Goal: Find specific page/section: Find specific page/section

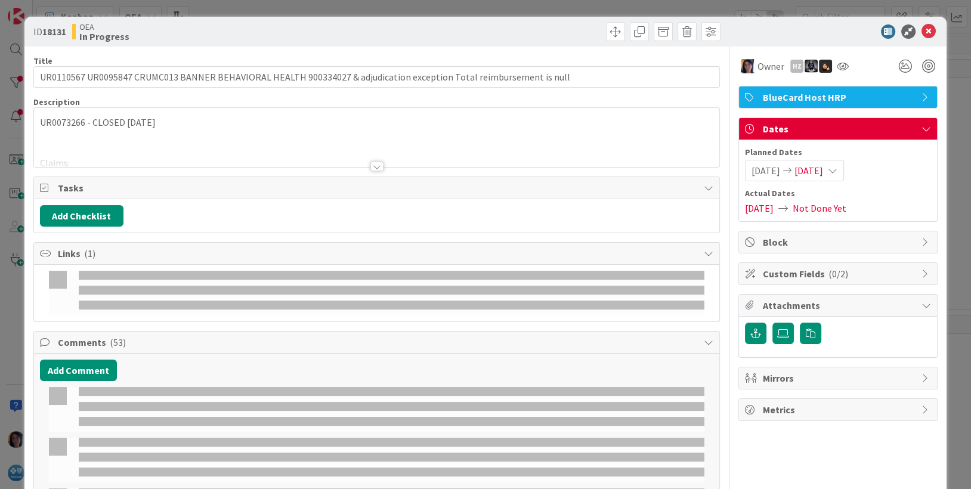
click at [922, 35] on icon at bounding box center [929, 31] width 14 height 14
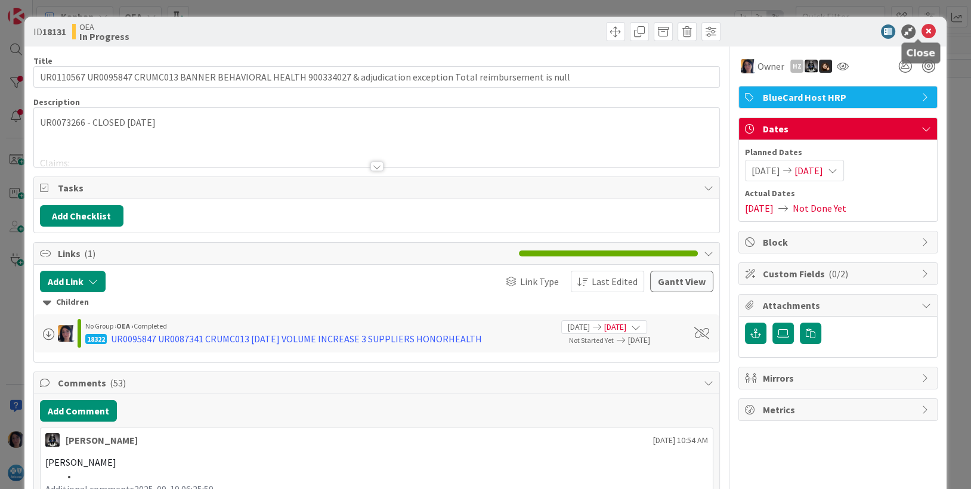
click at [922, 31] on icon at bounding box center [929, 31] width 14 height 14
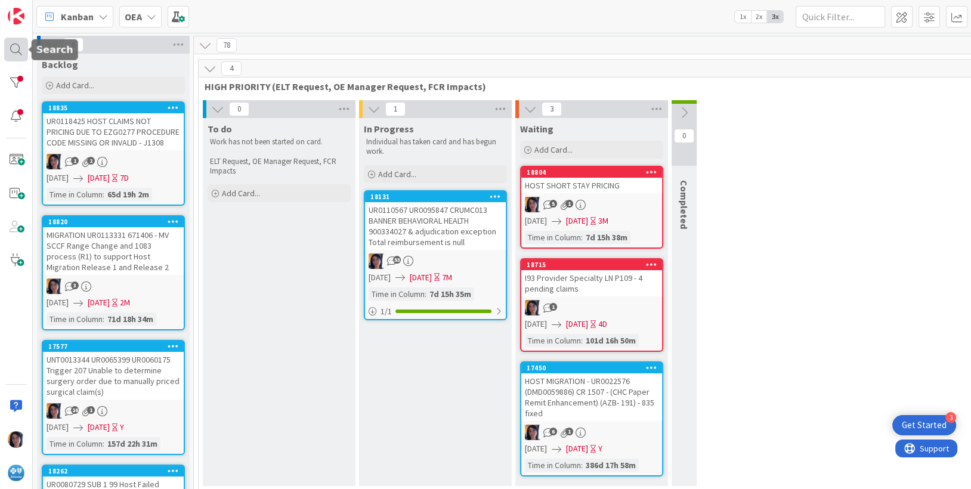
click at [17, 51] on div at bounding box center [16, 50] width 24 height 24
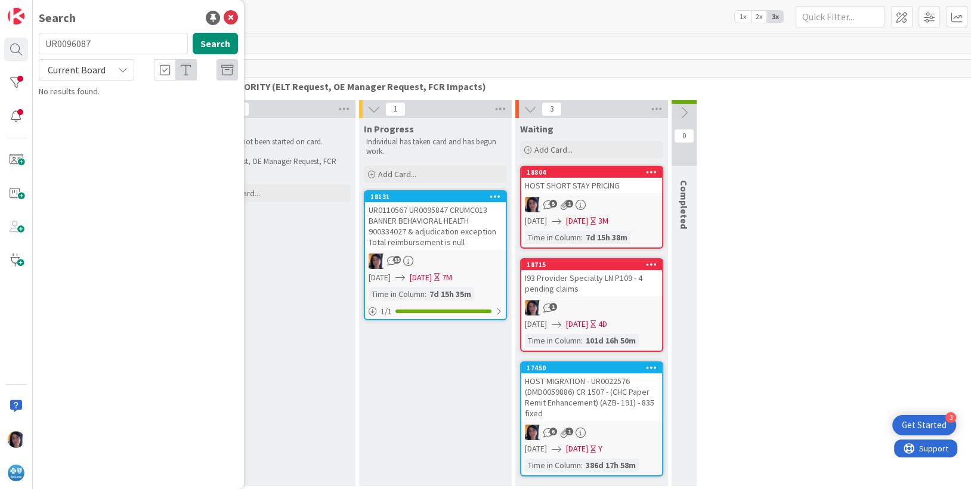
click at [97, 70] on span "Current Board" at bounding box center [77, 70] width 58 height 12
drag, startPoint x: 78, startPoint y: 116, endPoint x: 84, endPoint y: 116, distance: 6.0
click at [78, 116] on span "All Boards" at bounding box center [107, 119] width 124 height 18
click at [214, 43] on button "Search" at bounding box center [215, 43] width 45 height 21
drag, startPoint x: 103, startPoint y: 41, endPoint x: 18, endPoint y: 44, distance: 84.1
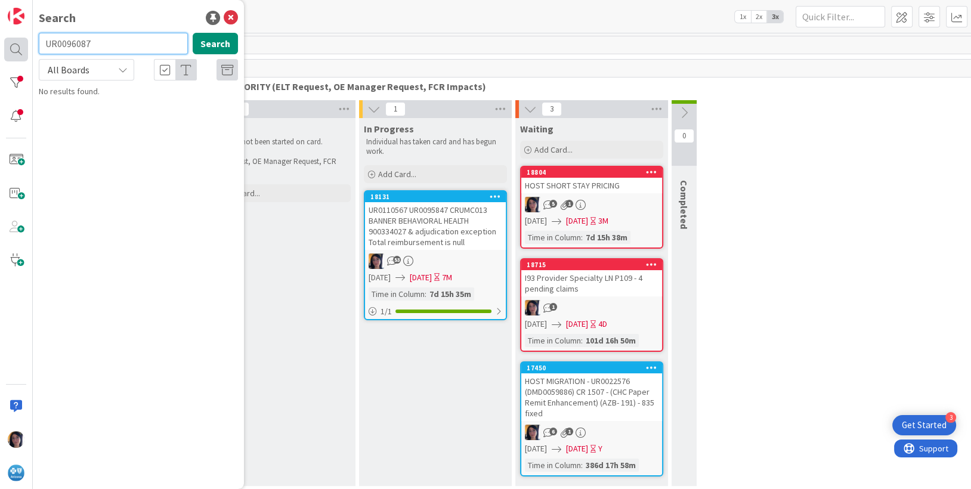
click at [18, 44] on div "Search UR0096087 Search All Boards Current Board All Boards No results found." at bounding box center [16, 244] width 33 height 489
type input "A"
type input "[GEOGRAPHIC_DATA]"
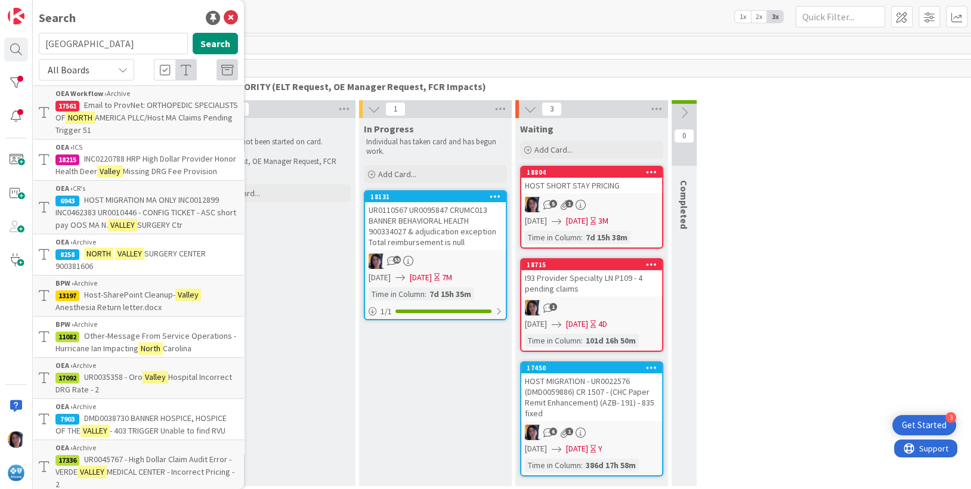
click at [861, 121] on div "0 To do Work has not been started on card. ELT Request, OE Manager Request, FCR…" at bounding box center [591, 296] width 781 height 392
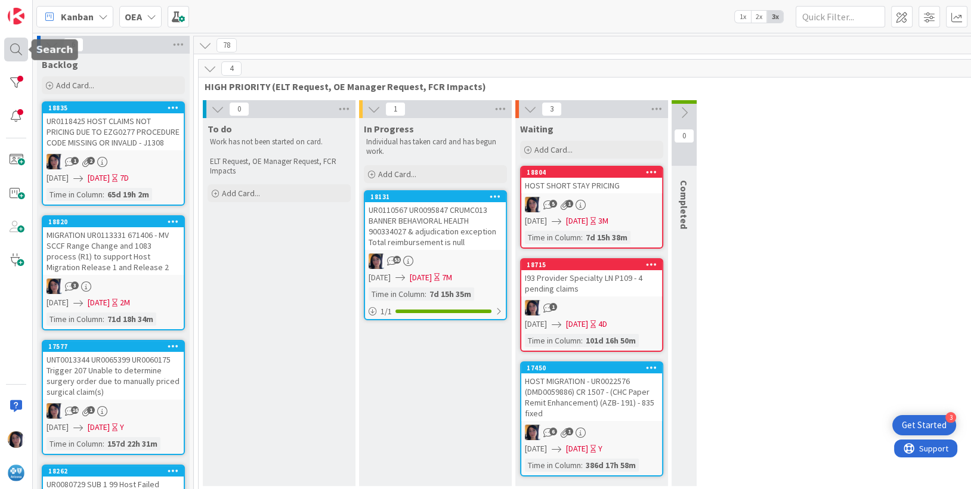
click at [9, 47] on div at bounding box center [16, 50] width 24 height 24
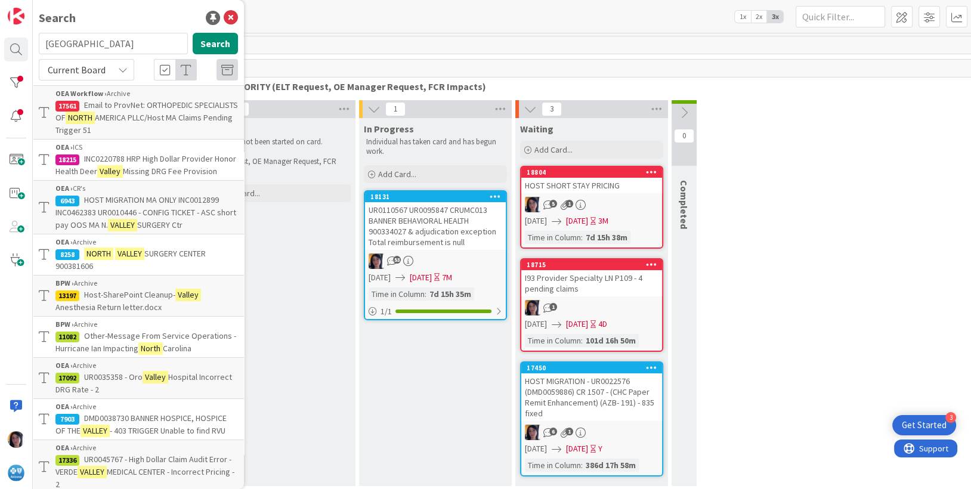
click at [112, 224] on span "HOST MIGRATION MA ONLY INC0012899 INC0462383 UR0010446 - CONFIG TICKET - ASC sh…" at bounding box center [145, 212] width 181 height 36
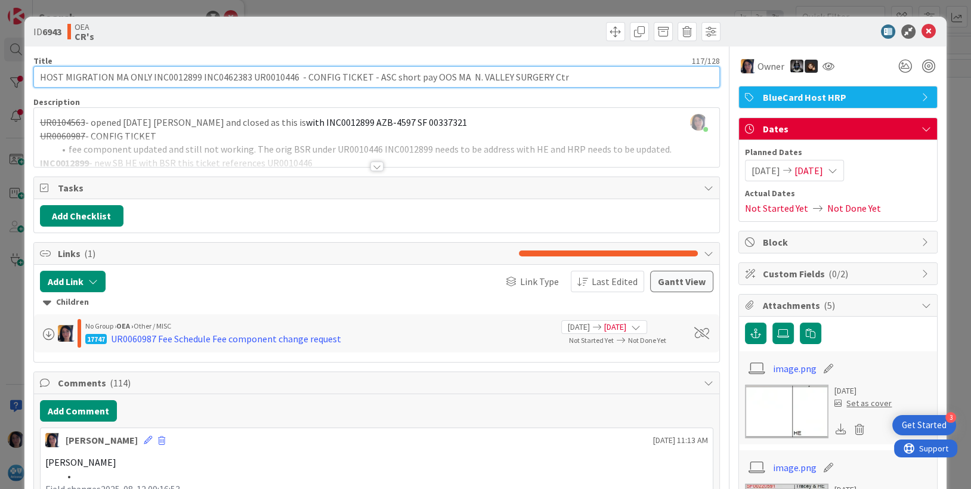
click at [196, 75] on input "HOST MIGRATION MA ONLY INC0012899 INC0462383 UR0010446 - CONFIG TICKET - ASC sh…" at bounding box center [376, 76] width 687 height 21
paste input "UR0096087"
type input "HOST MIGRATION MA ONLY INC0012899 UR0096087 INC0462383 UR0010446 - CONFIG TICKE…"
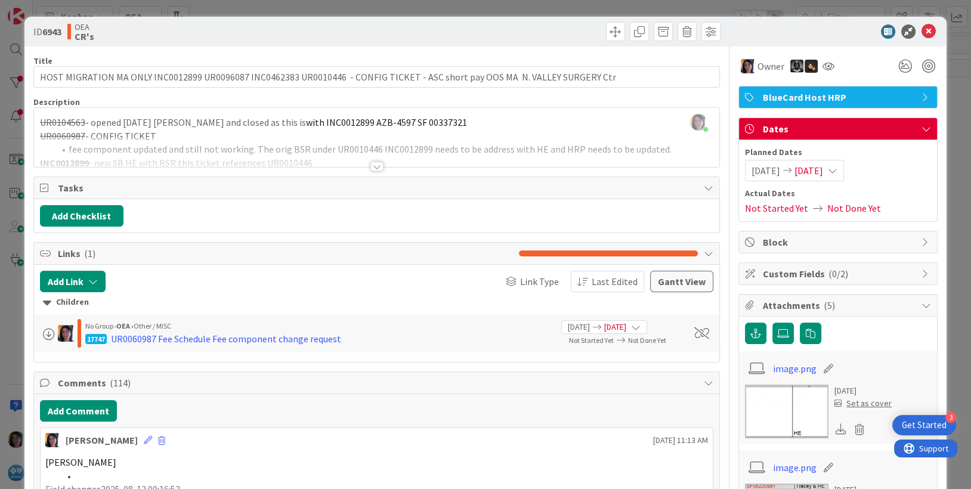
scroll to position [149, 0]
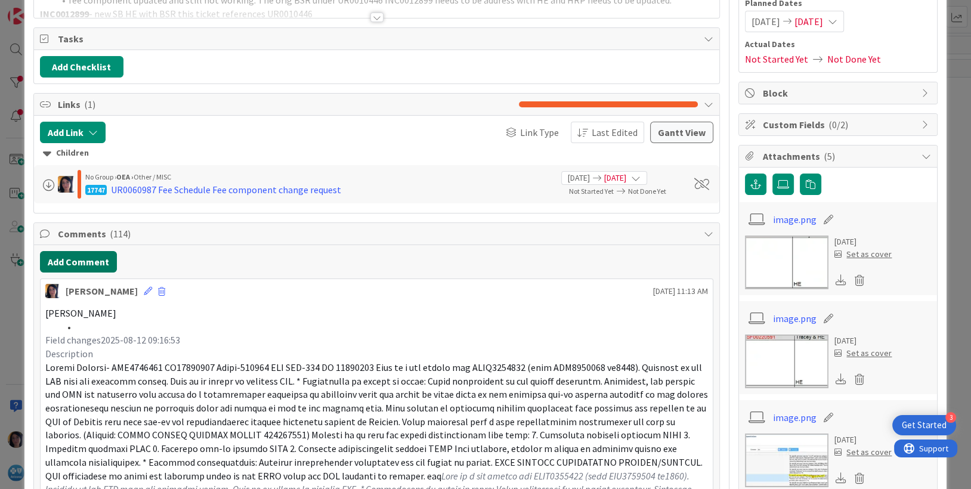
click at [72, 255] on button "Add Comment" at bounding box center [78, 261] width 77 height 21
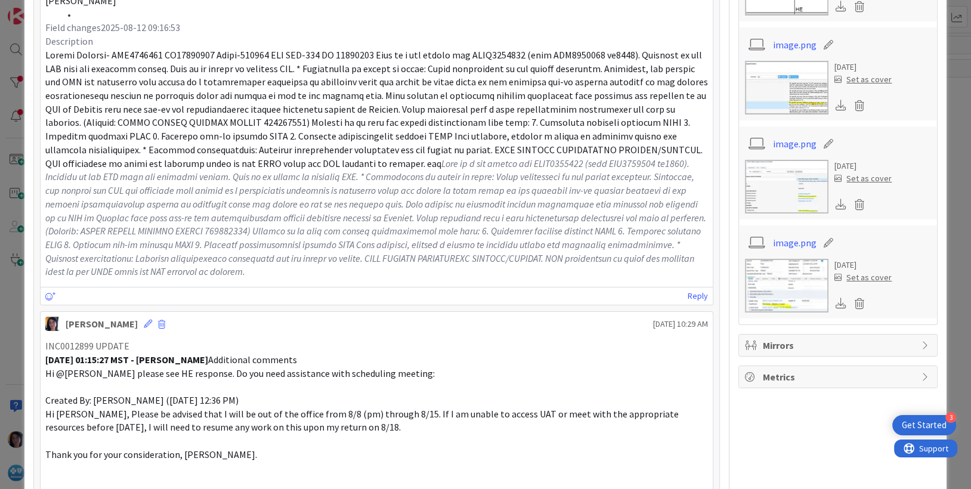
scroll to position [373, 0]
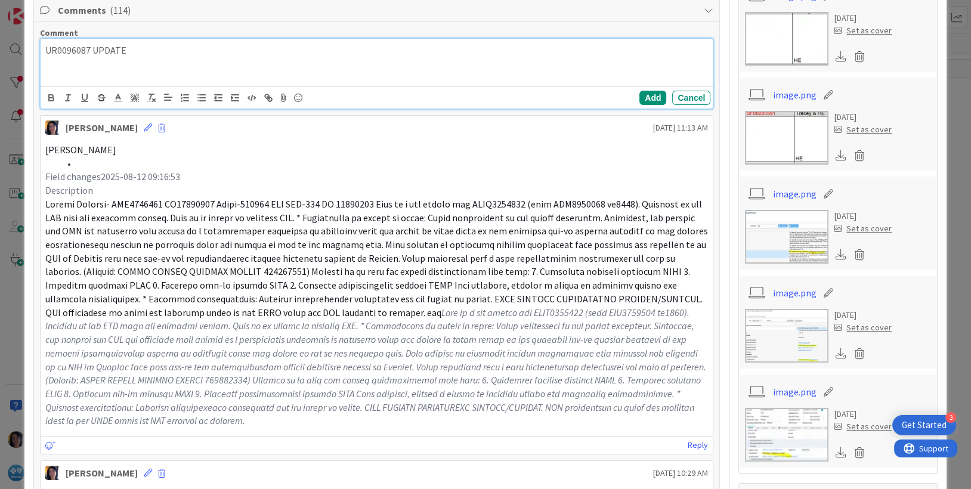
click at [98, 60] on div "UR0096087 UPDATE" at bounding box center [377, 63] width 673 height 48
click at [137, 52] on p "UR0096087 UPDATE" at bounding box center [376, 51] width 663 height 14
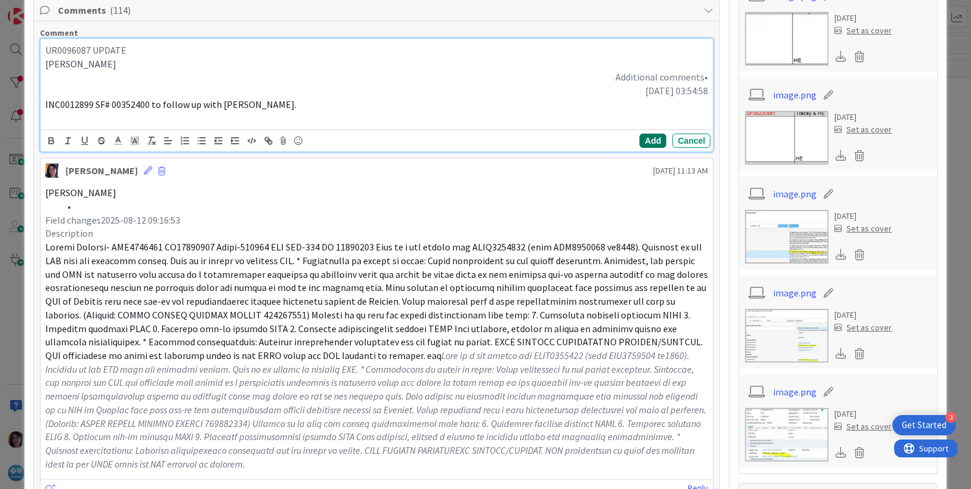
click at [640, 140] on button "Add" at bounding box center [653, 141] width 27 height 14
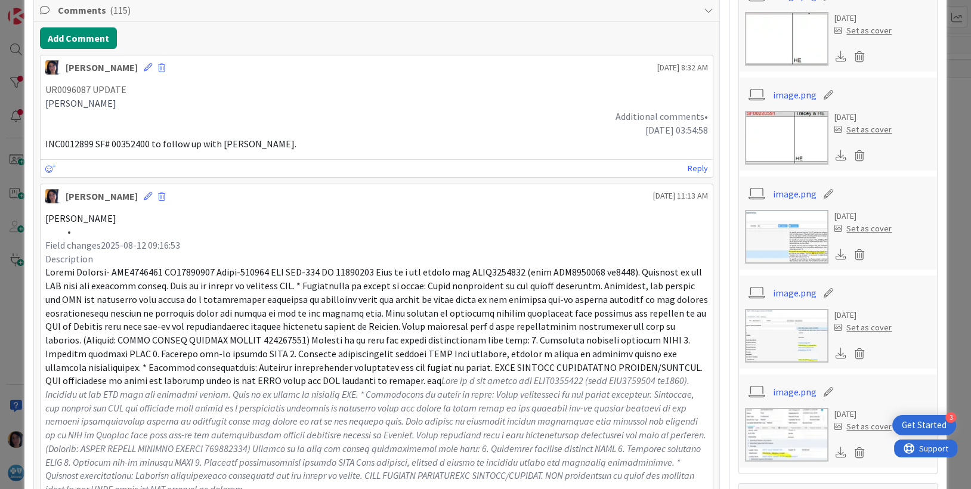
click at [94, 129] on p "[DATE] 03:54:58" at bounding box center [376, 130] width 663 height 14
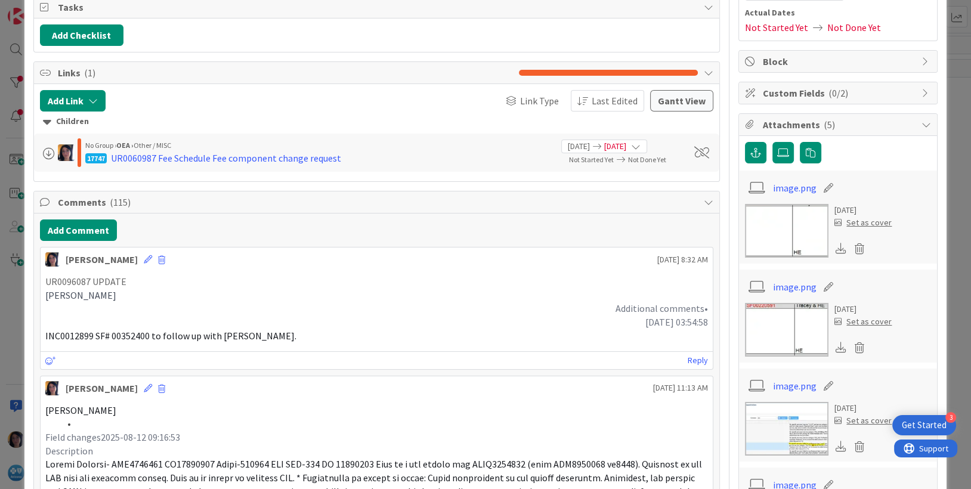
scroll to position [149, 0]
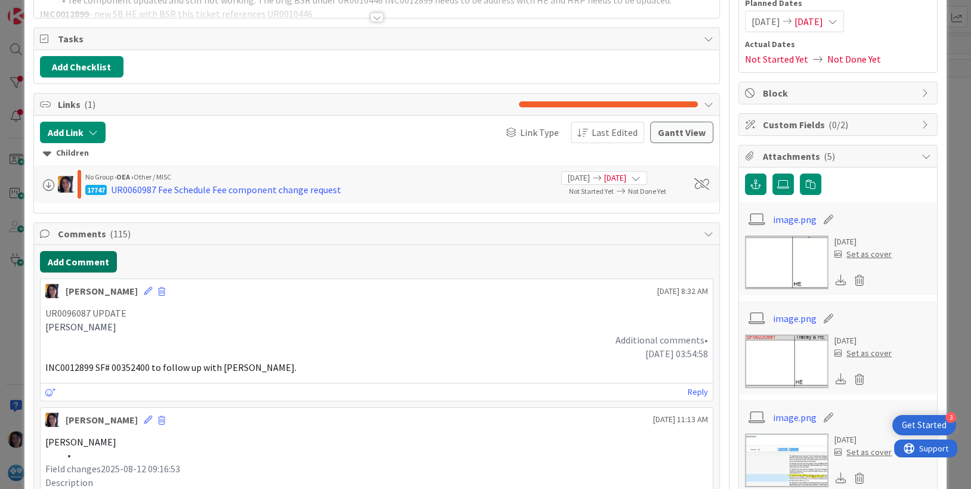
click at [65, 258] on button "Add Comment" at bounding box center [78, 261] width 77 height 21
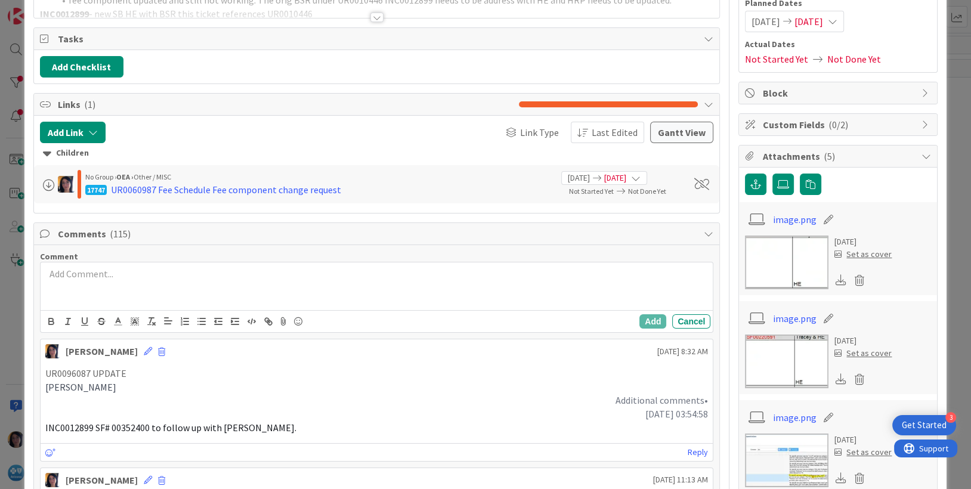
scroll to position [298, 0]
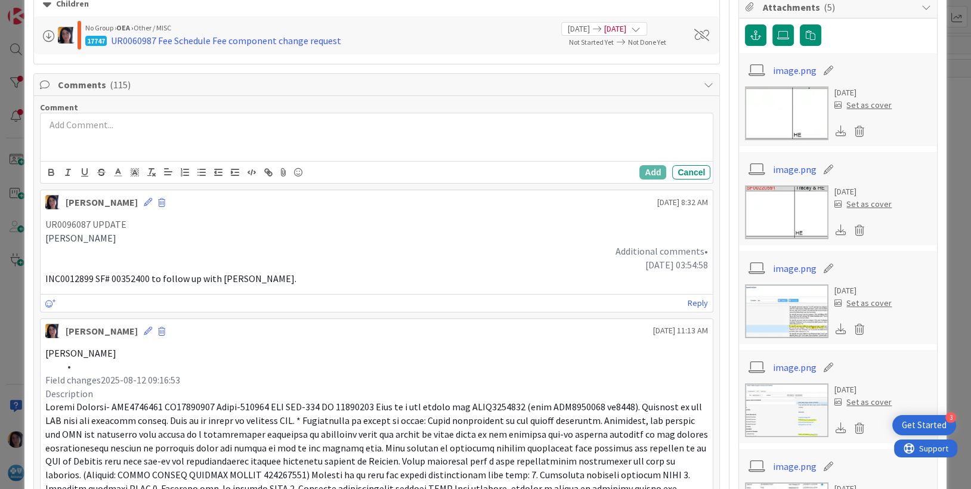
drag, startPoint x: 130, startPoint y: 200, endPoint x: 198, endPoint y: 274, distance: 100.5
click at [144, 200] on icon at bounding box center [148, 202] width 8 height 8
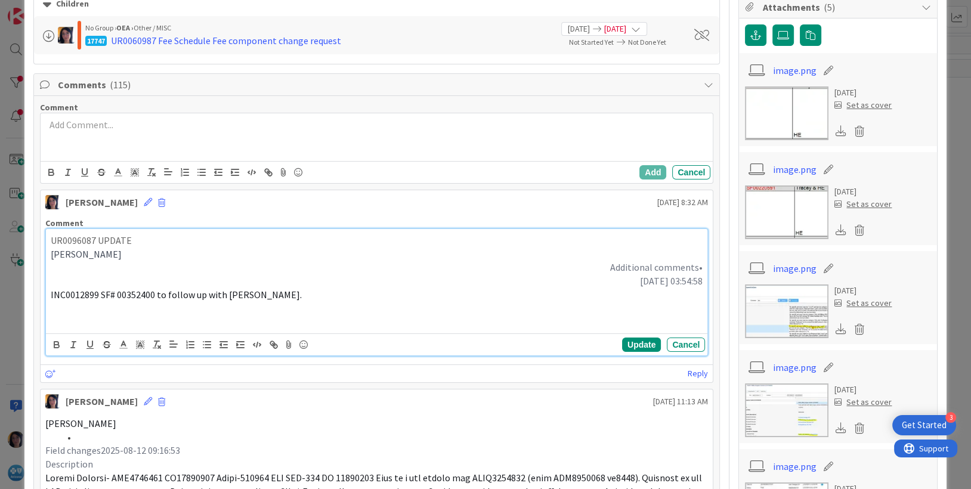
click at [94, 239] on p "UR0096087 UPDATE" at bounding box center [377, 241] width 653 height 14
drag, startPoint x: 193, startPoint y: 238, endPoint x: 35, endPoint y: 245, distance: 157.6
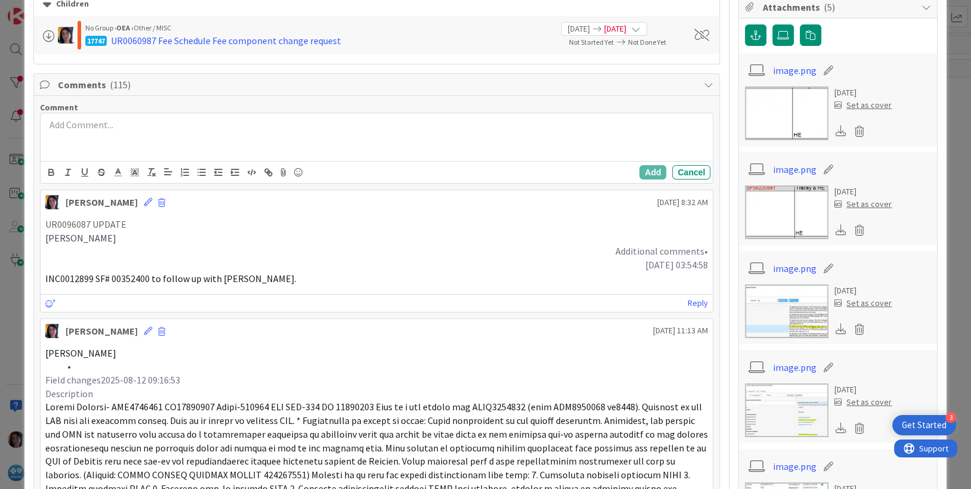
scroll to position [287, 0]
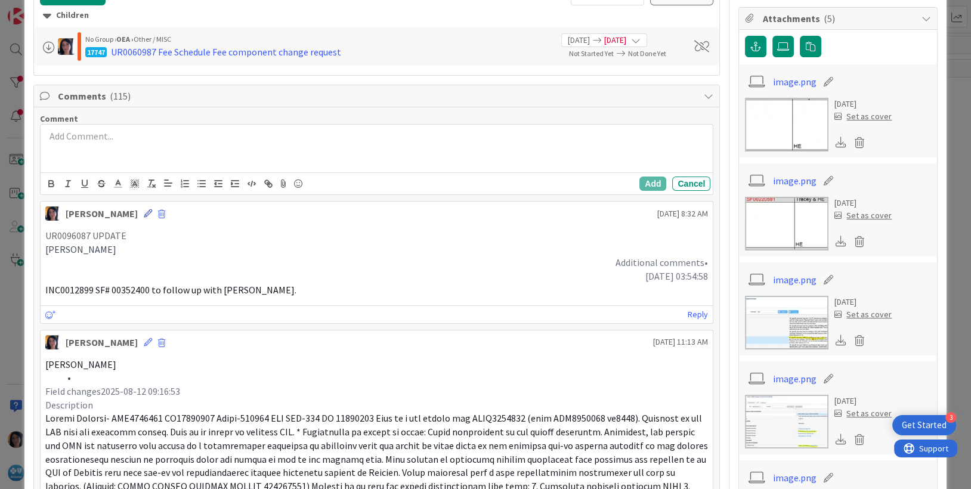
click at [144, 211] on icon at bounding box center [148, 213] width 8 height 8
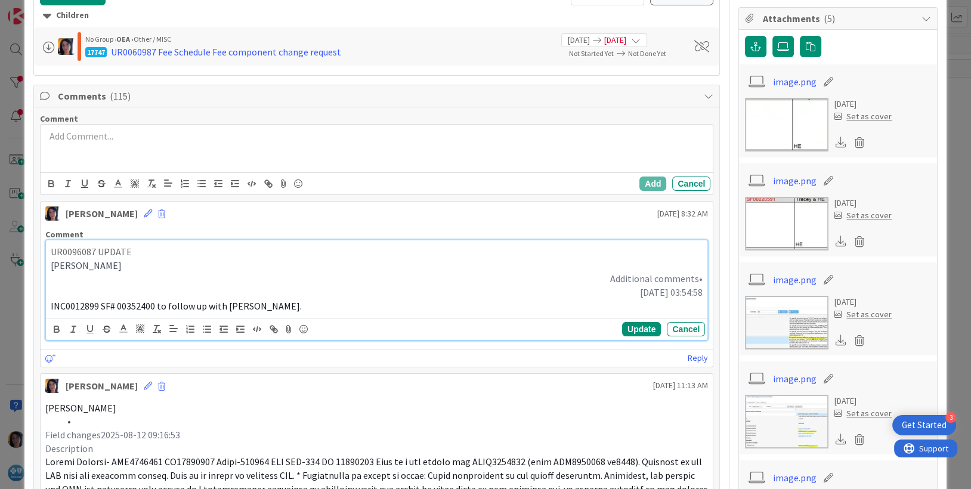
click at [94, 251] on p "UR0096087 UPDATE" at bounding box center [377, 252] width 653 height 14
drag, startPoint x: 191, startPoint y: 251, endPoint x: 51, endPoint y: 251, distance: 140.2
click at [51, 251] on p "UR0096087/INC0012899 UPDATE" at bounding box center [377, 252] width 653 height 14
drag, startPoint x: 72, startPoint y: 271, endPoint x: 150, endPoint y: 292, distance: 80.5
click at [77, 273] on div "UR0096087/INC0012899 UPDATE [PERSON_NAME] Additional comments• [DATE] 03:54:58 …" at bounding box center [377, 279] width 662 height 78
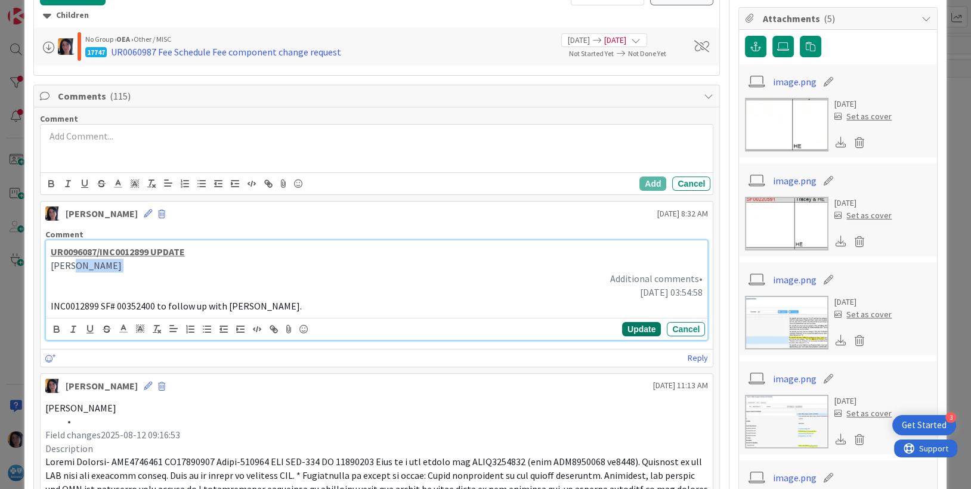
click at [625, 326] on button "Update" at bounding box center [641, 329] width 39 height 14
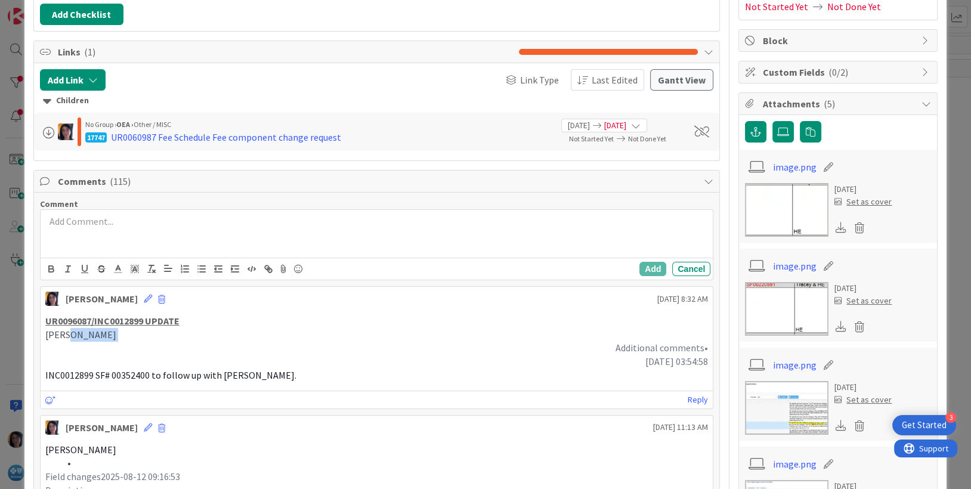
scroll to position [201, 0]
click at [115, 97] on div "Children" at bounding box center [377, 101] width 668 height 13
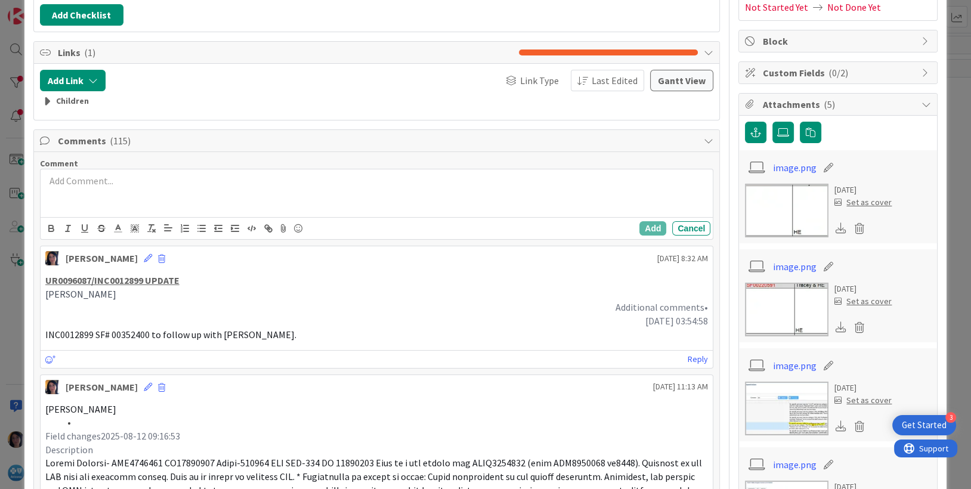
scroll to position [52, 0]
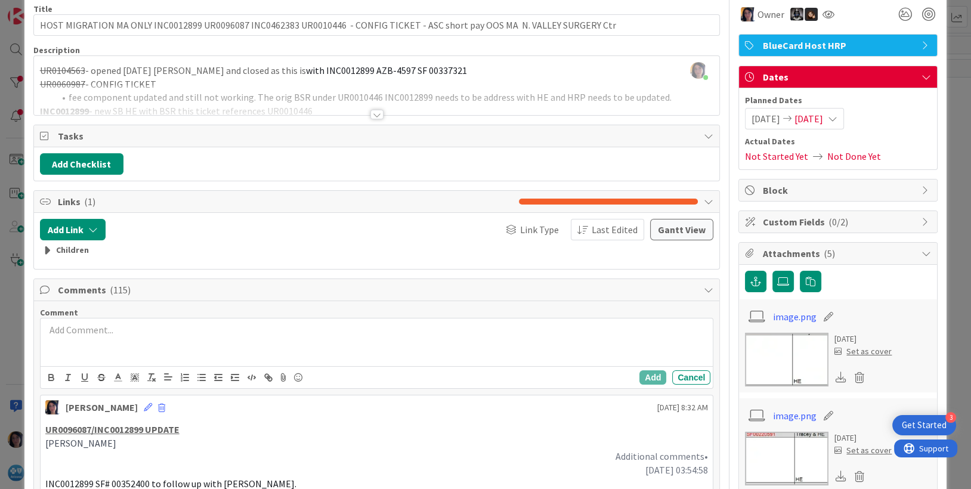
click at [823, 114] on span "[DATE]" at bounding box center [809, 119] width 29 height 14
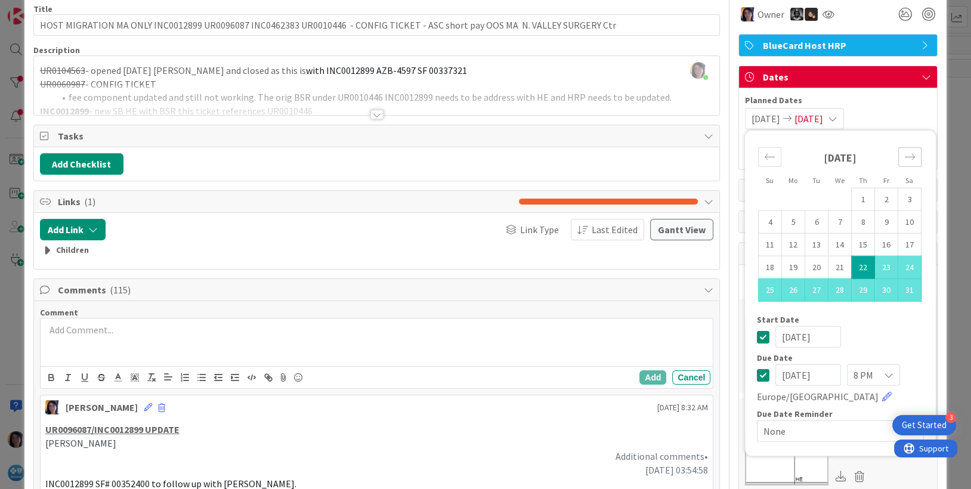
click at [904, 157] on icon "Move forward to switch to the next month." at bounding box center [909, 157] width 11 height 11
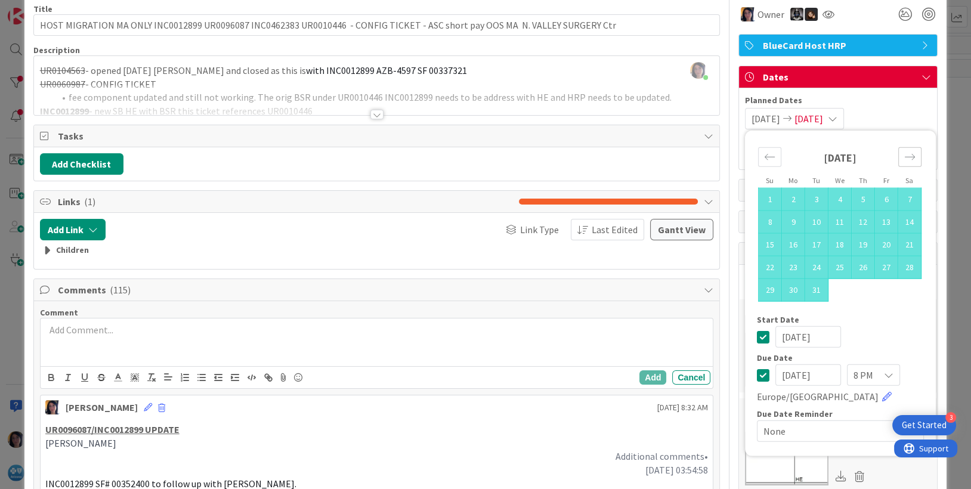
click at [904, 157] on icon "Move forward to switch to the next month." at bounding box center [909, 157] width 11 height 11
click at [776, 373] on input "[DATE]" at bounding box center [809, 374] width 66 height 21
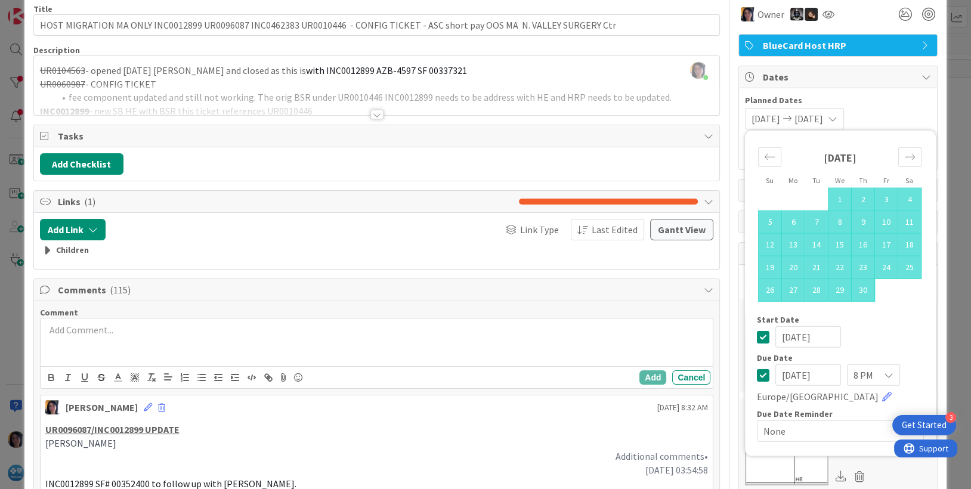
click at [789, 374] on input "[DATE]" at bounding box center [809, 374] width 66 height 21
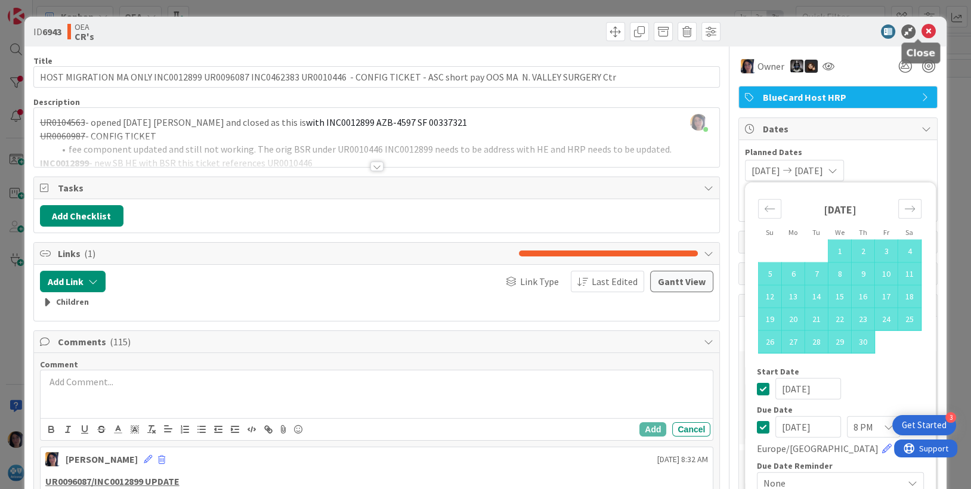
type input "[DATE]"
click at [922, 30] on icon at bounding box center [929, 31] width 14 height 14
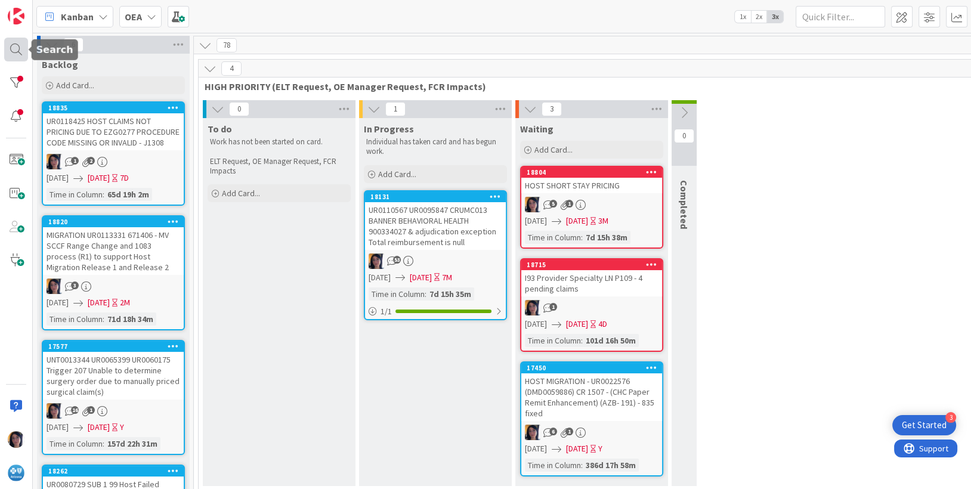
click at [15, 48] on div at bounding box center [16, 50] width 24 height 24
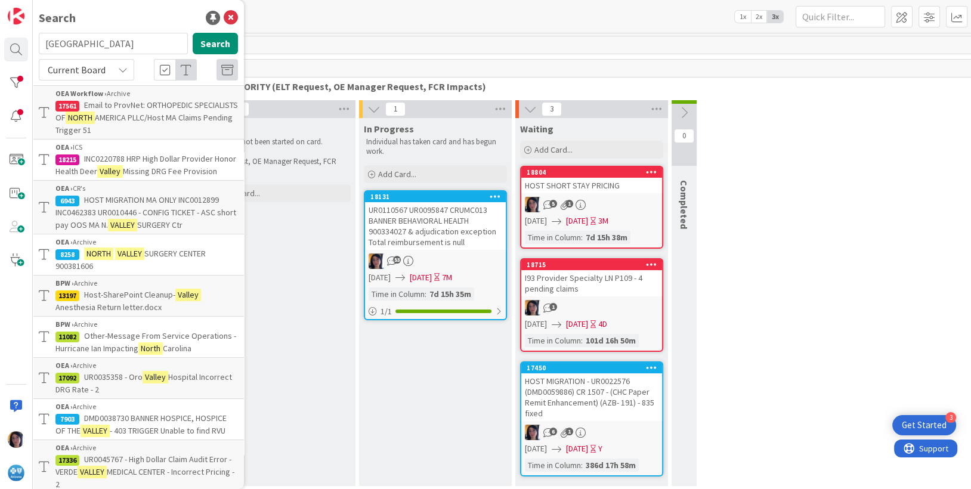
drag, startPoint x: 117, startPoint y: 44, endPoint x: 42, endPoint y: 47, distance: 74.6
click at [42, 47] on input "[GEOGRAPHIC_DATA]" at bounding box center [113, 43] width 149 height 21
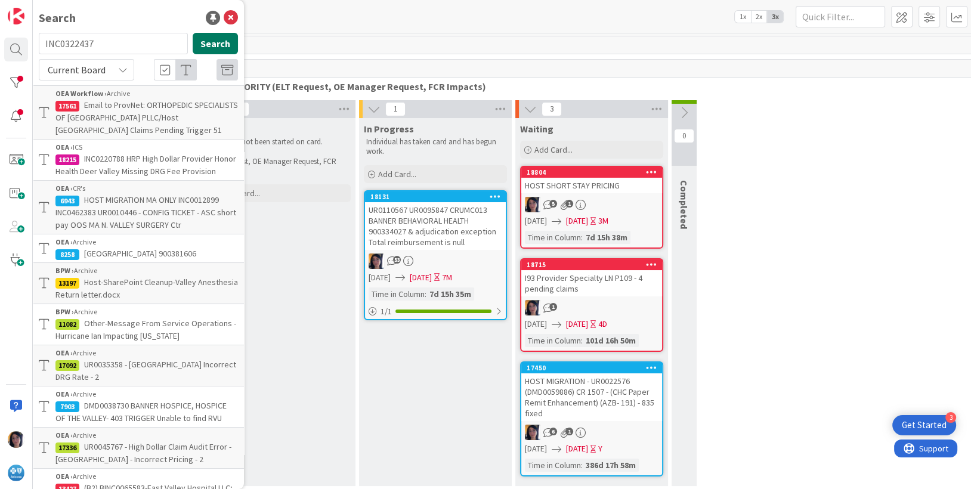
type input "INC0322437"
click at [193, 43] on button "Search" at bounding box center [215, 43] width 45 height 21
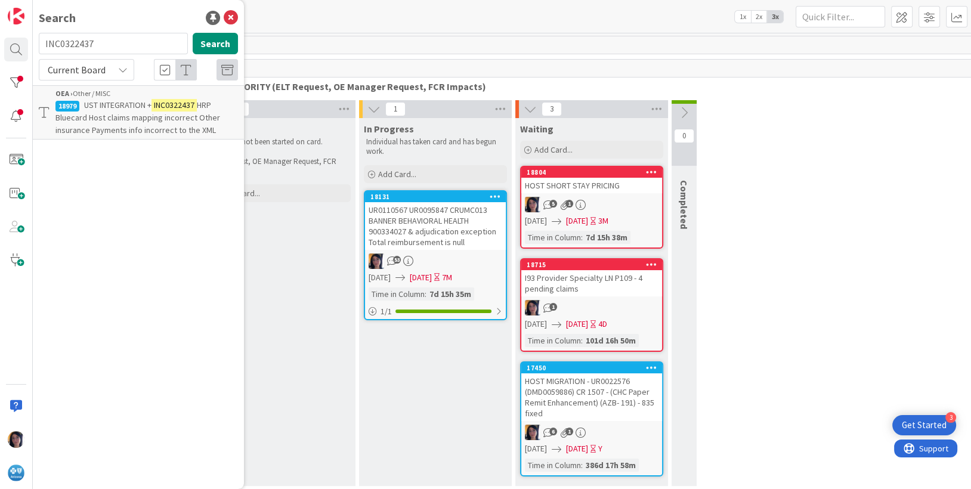
click at [97, 118] on span "HRP Bluecard Host claims mapping incorrect Other insurance Payments info incorr…" at bounding box center [137, 118] width 165 height 36
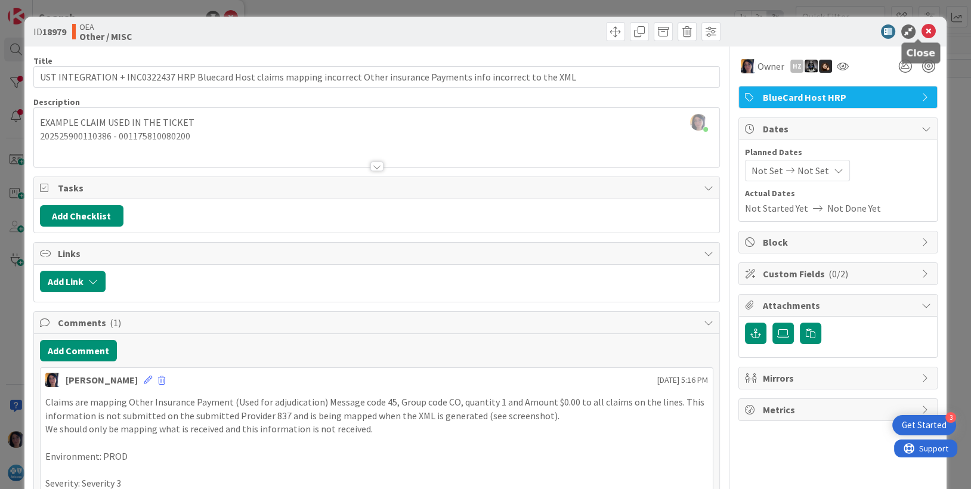
click at [922, 28] on icon at bounding box center [929, 31] width 14 height 14
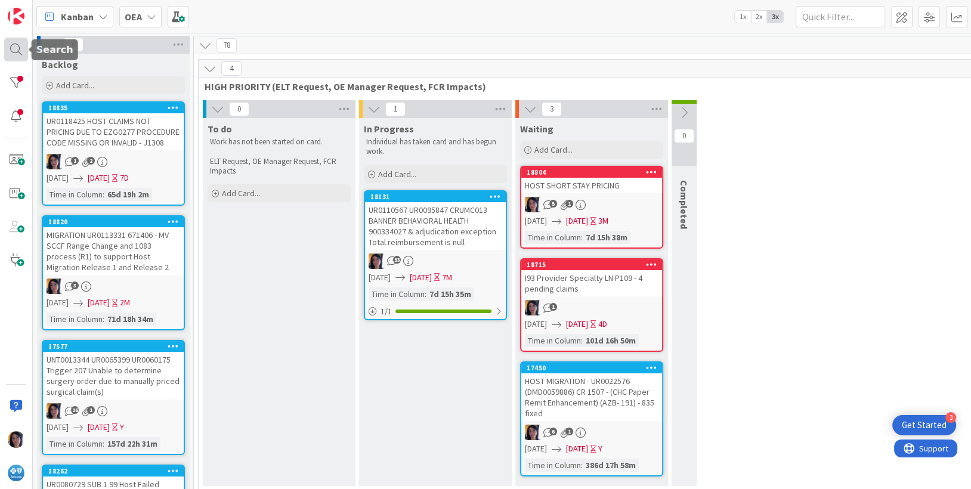
click at [14, 49] on div at bounding box center [16, 50] width 24 height 24
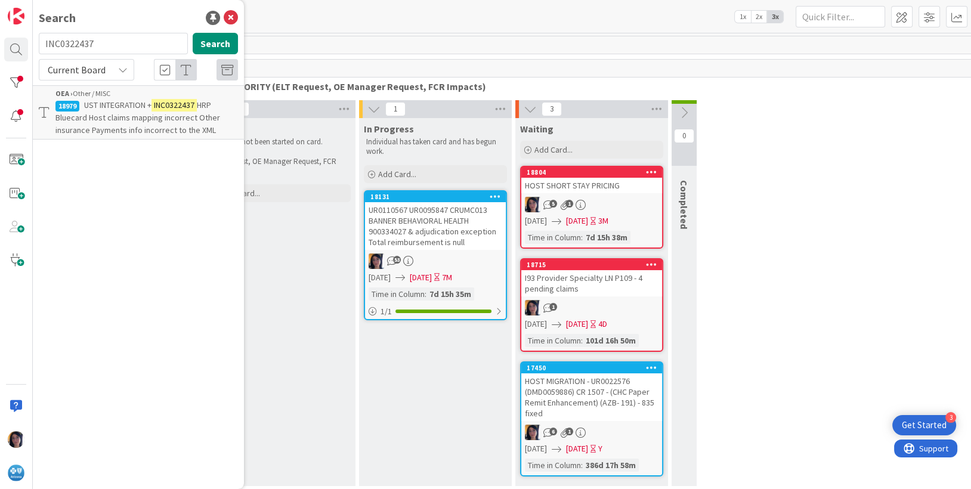
click at [74, 41] on input "INC0322437" at bounding box center [113, 43] width 149 height 21
click at [88, 42] on input "text" at bounding box center [113, 43] width 149 height 21
type input "r"
type input "provider"
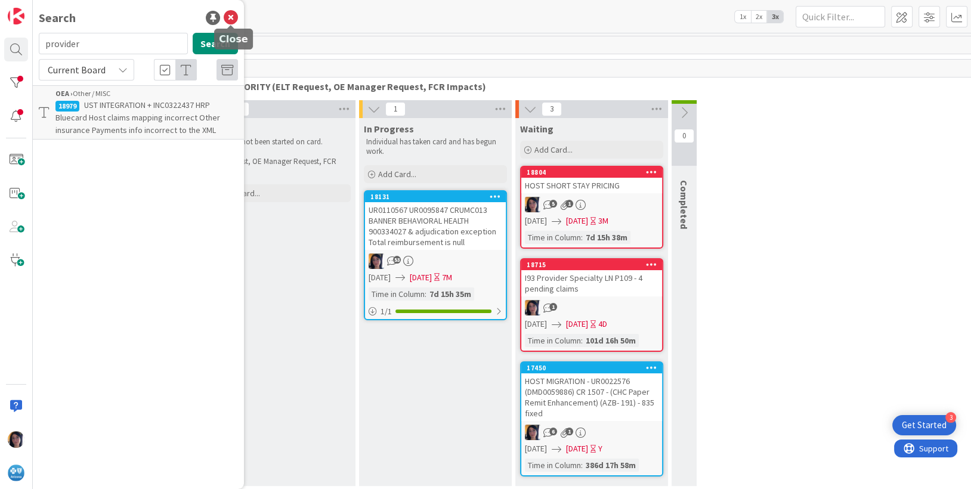
click at [228, 18] on icon at bounding box center [231, 18] width 14 height 14
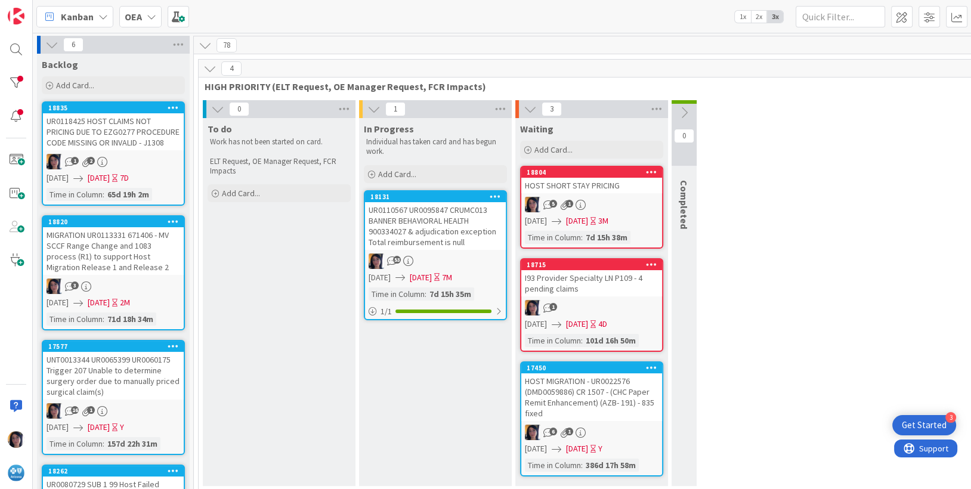
click at [306, 347] on div "To do Work has not been started on card. ELT Request, OE Manager Request, FCR I…" at bounding box center [279, 302] width 153 height 368
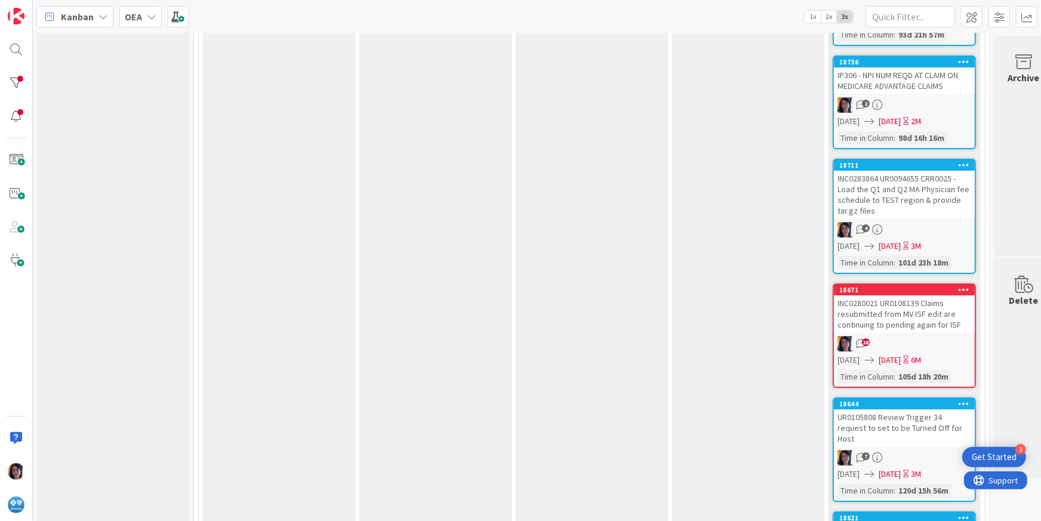
scroll to position [3356, 0]
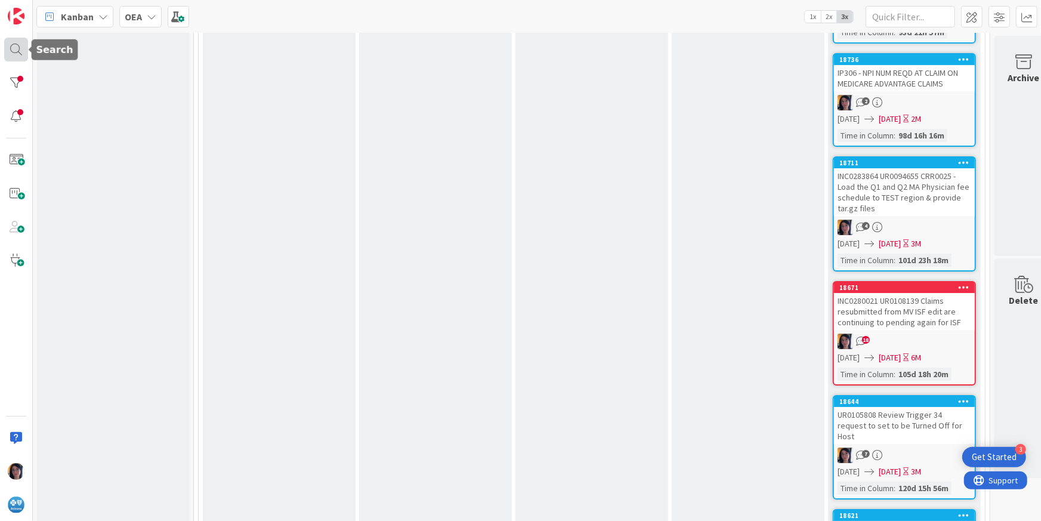
click at [18, 48] on div at bounding box center [16, 50] width 24 height 24
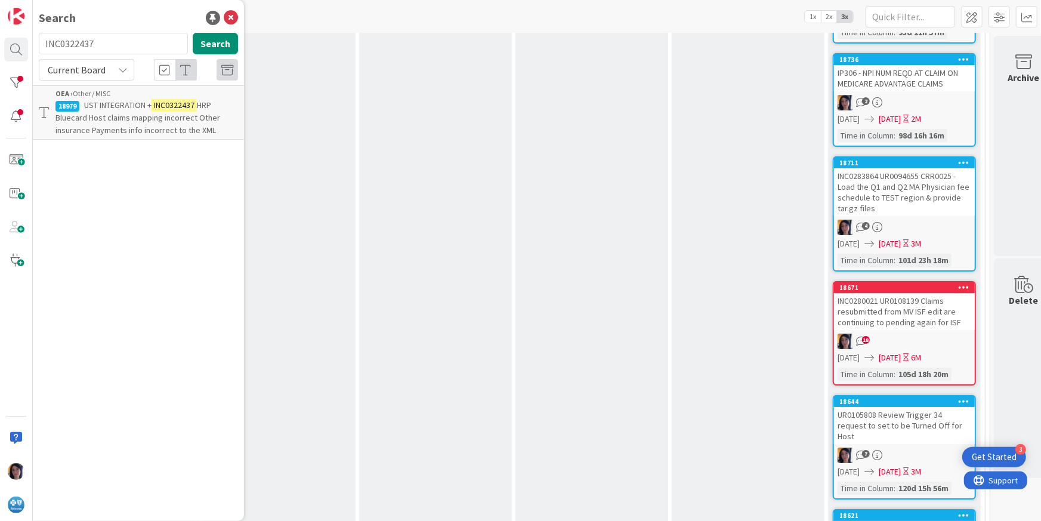
click at [79, 42] on input "INC0322437" at bounding box center [113, 43] width 149 height 21
type input "availability"
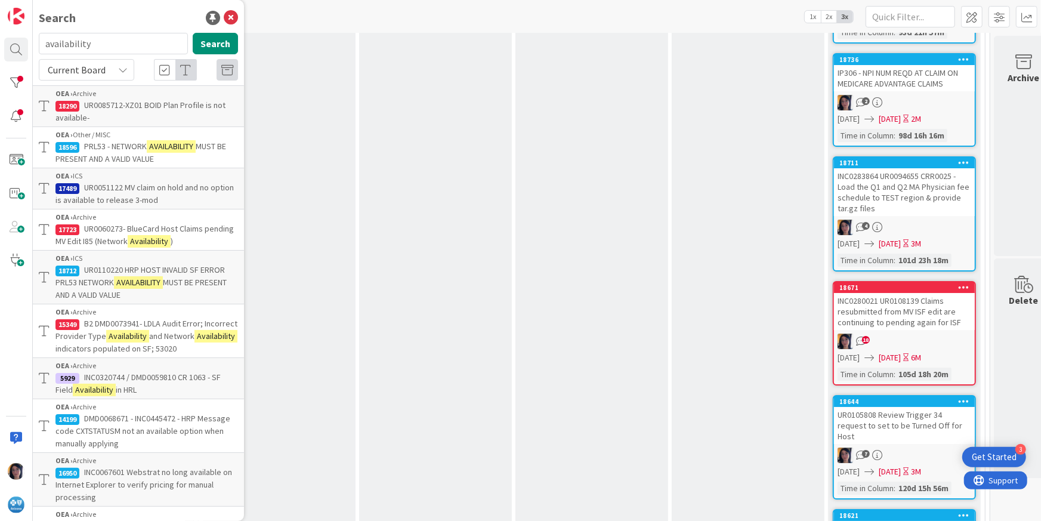
click at [144, 141] on p "PRL53 - NETWORK AVAILABILITY MUST BE PRESENT AND A VALID VALUE" at bounding box center [146, 152] width 183 height 25
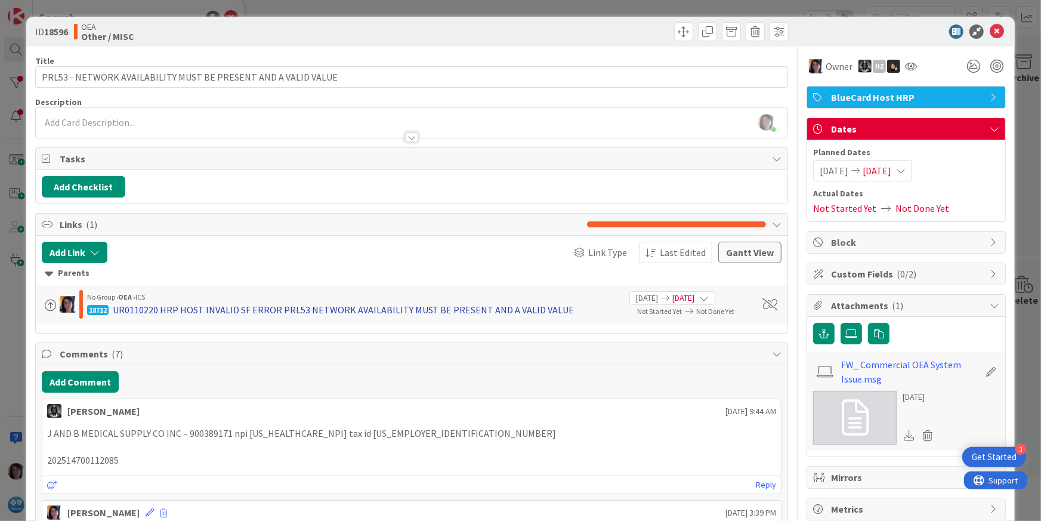
click at [143, 307] on div "UR0110220 HRP HOST INVALID SF ERROR PRL53 NETWORK AVAILABILITY MUST BE PRESENT …" at bounding box center [344, 309] width 462 height 14
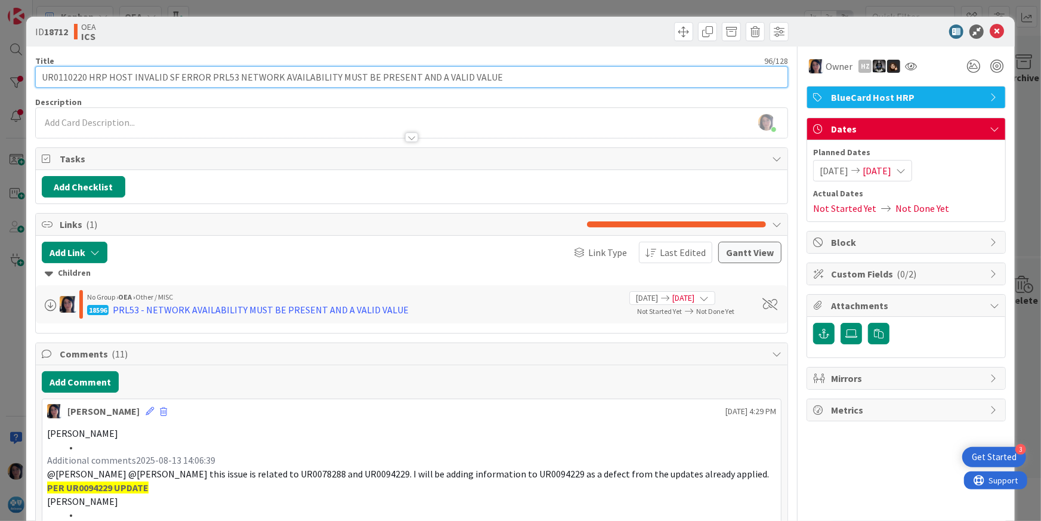
click at [59, 78] on input "UR0110220 HRP HOST INVALID SF ERROR PRL53 NETWORK AVAILABILITY MUST BE PRESENT …" at bounding box center [411, 76] width 753 height 21
